Goal: Task Accomplishment & Management: Use online tool/utility

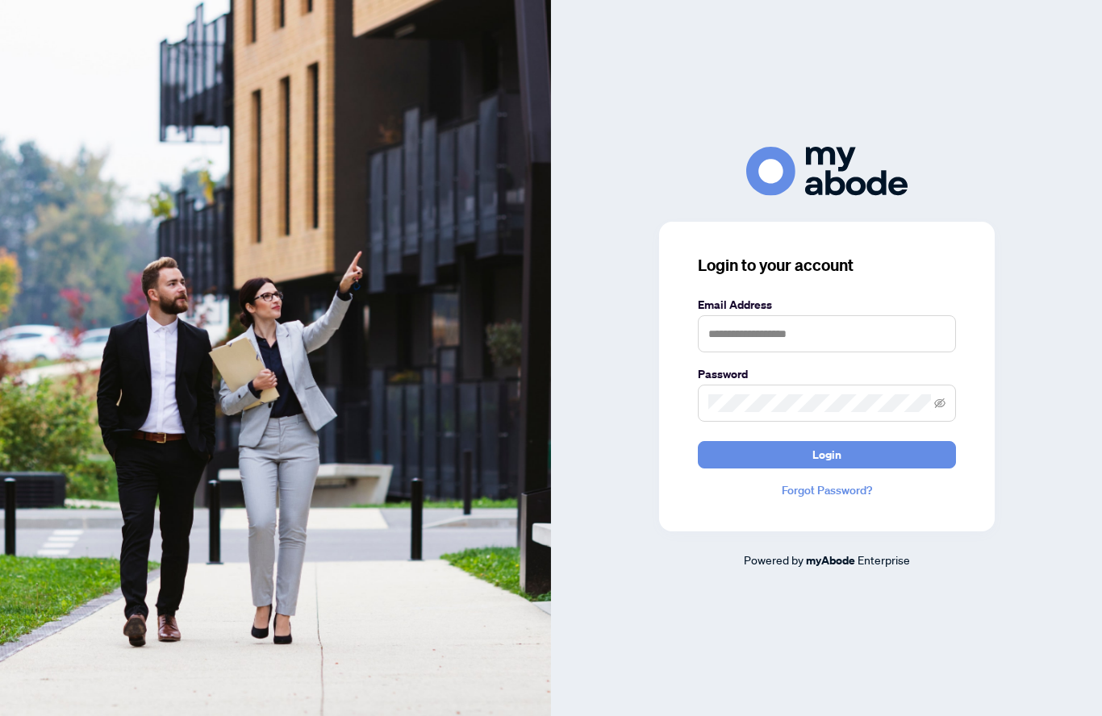
scroll to position [161, 0]
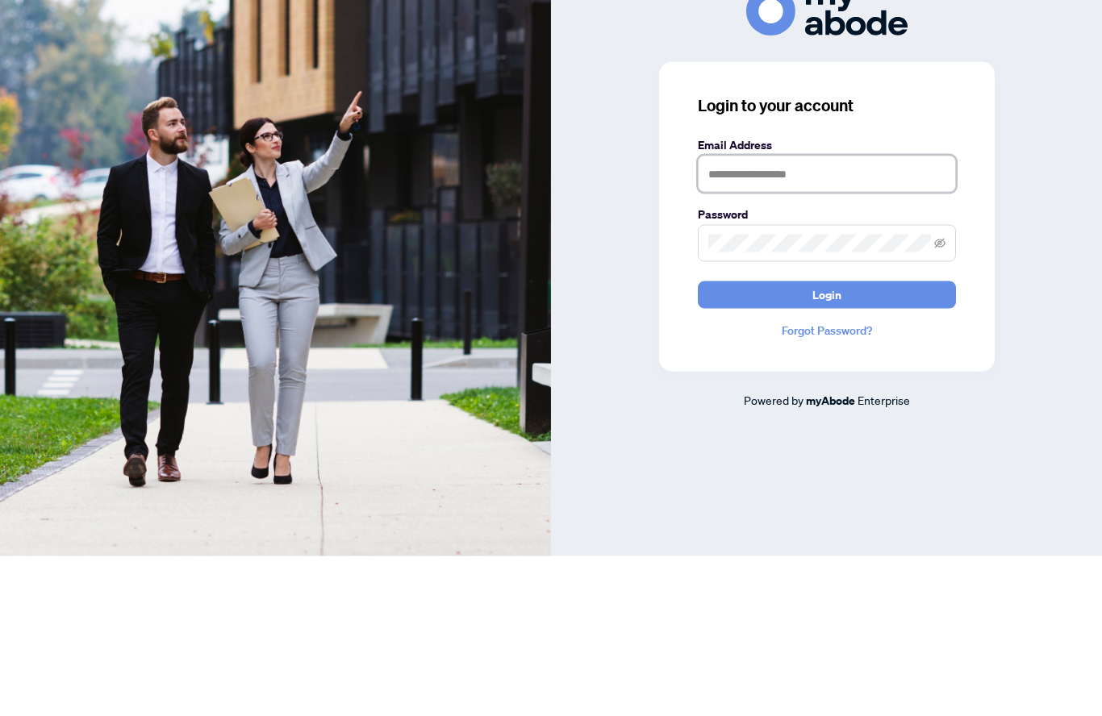
type input "**********"
click at [826, 441] on button "Login" at bounding box center [827, 454] width 258 height 27
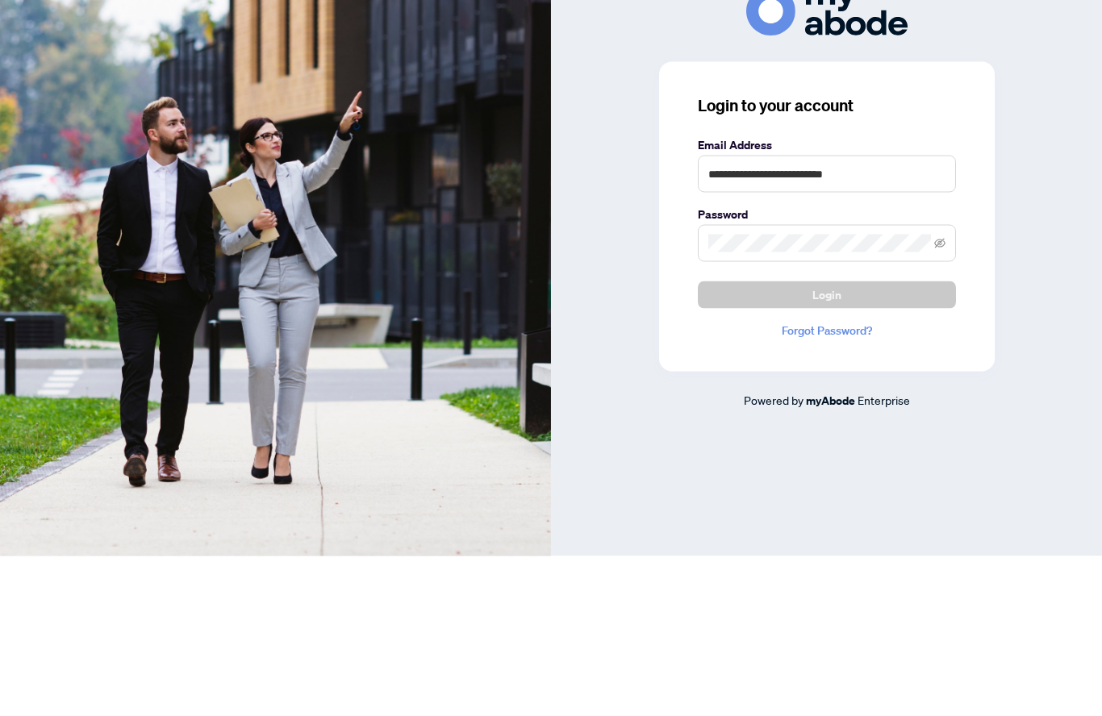
scroll to position [63, 0]
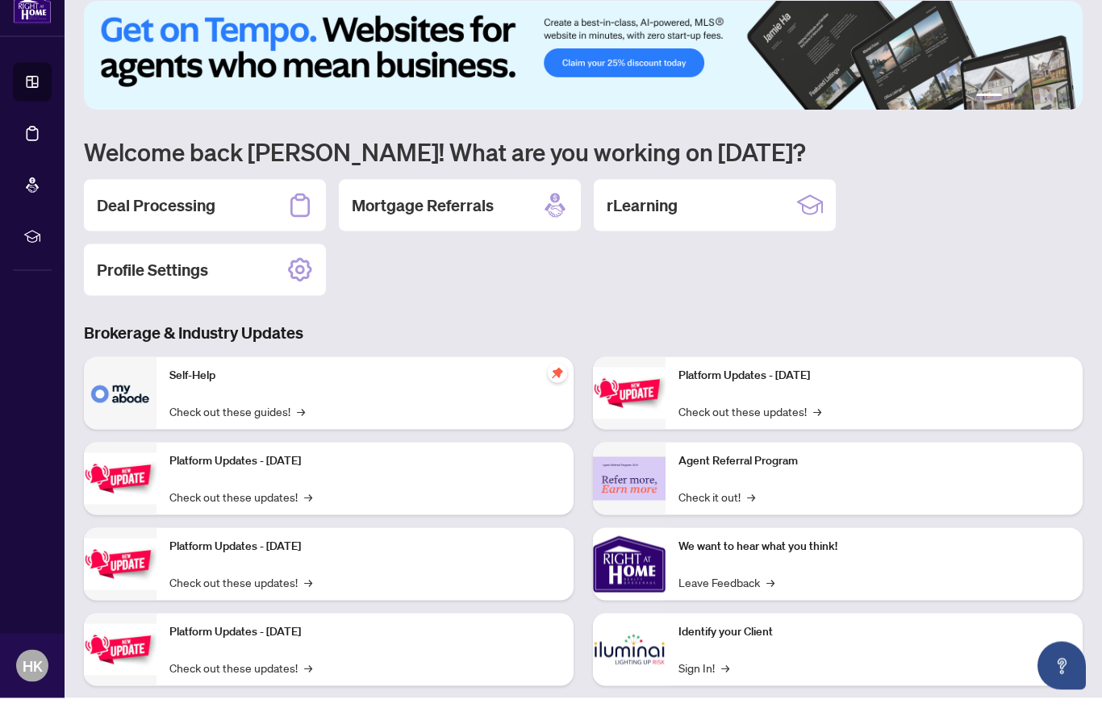
scroll to position [63, 0]
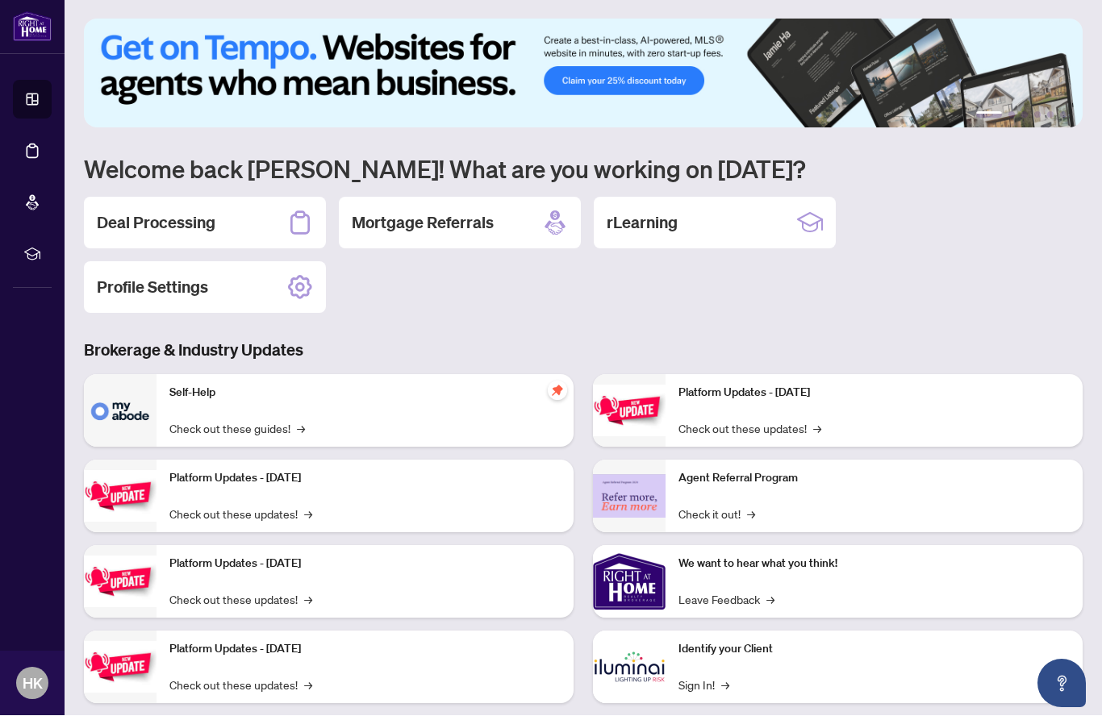
click at [215, 212] on h2 "Deal Processing" at bounding box center [156, 223] width 119 height 23
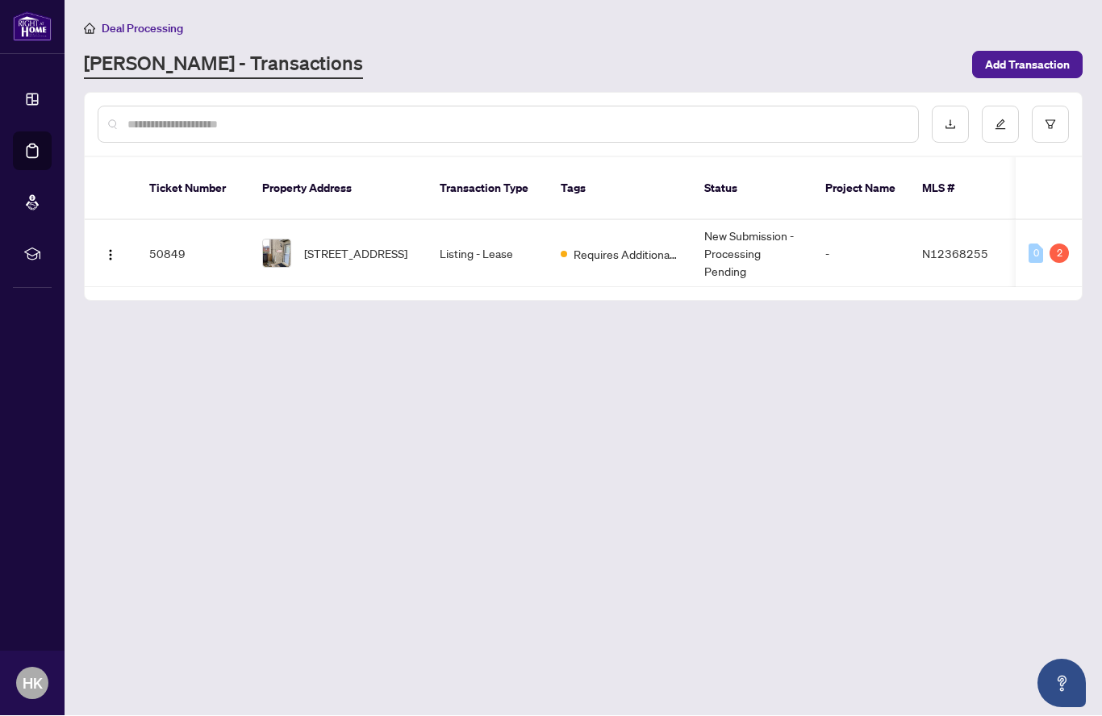
click at [383, 245] on span "319 Fern Avenue Ave, Richmond Hill, Ontario L4C 8P4, Canada" at bounding box center [355, 254] width 103 height 18
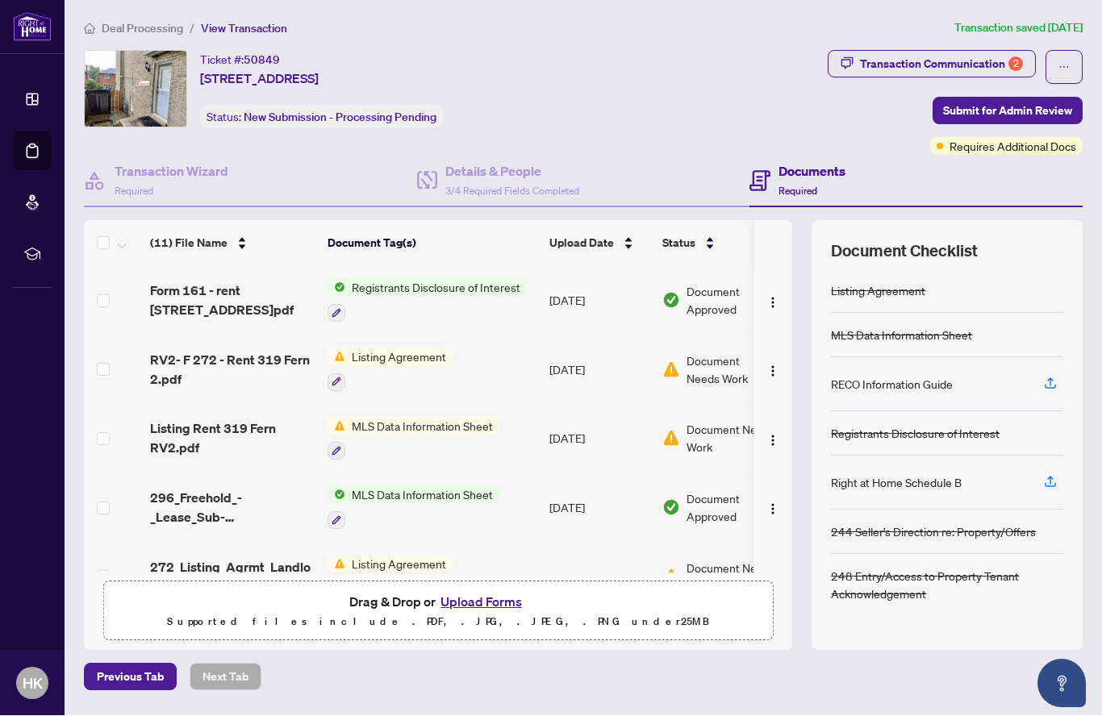
click at [498, 592] on button "Upload Forms" at bounding box center [481, 602] width 91 height 21
